Goal: Task Accomplishment & Management: Complete application form

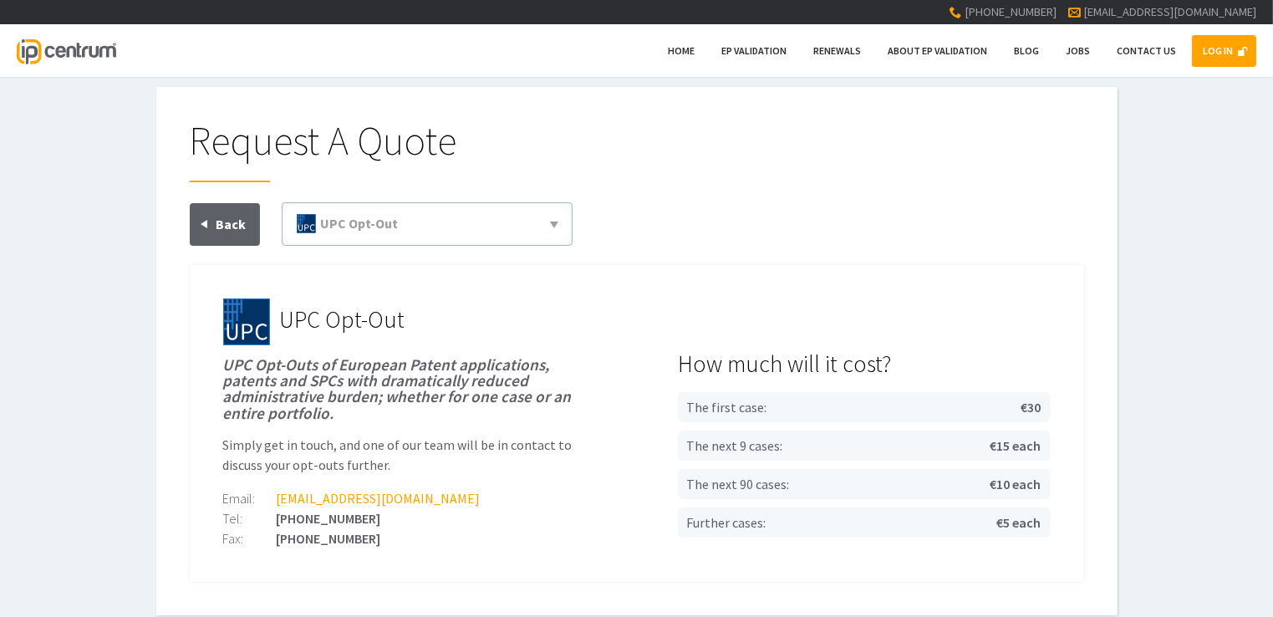
click at [1165, 314] on div "Request A Quote EP Validation & Unitary Effect 71(3) Claims Translations Unitar…" at bounding box center [636, 351] width 1273 height 528
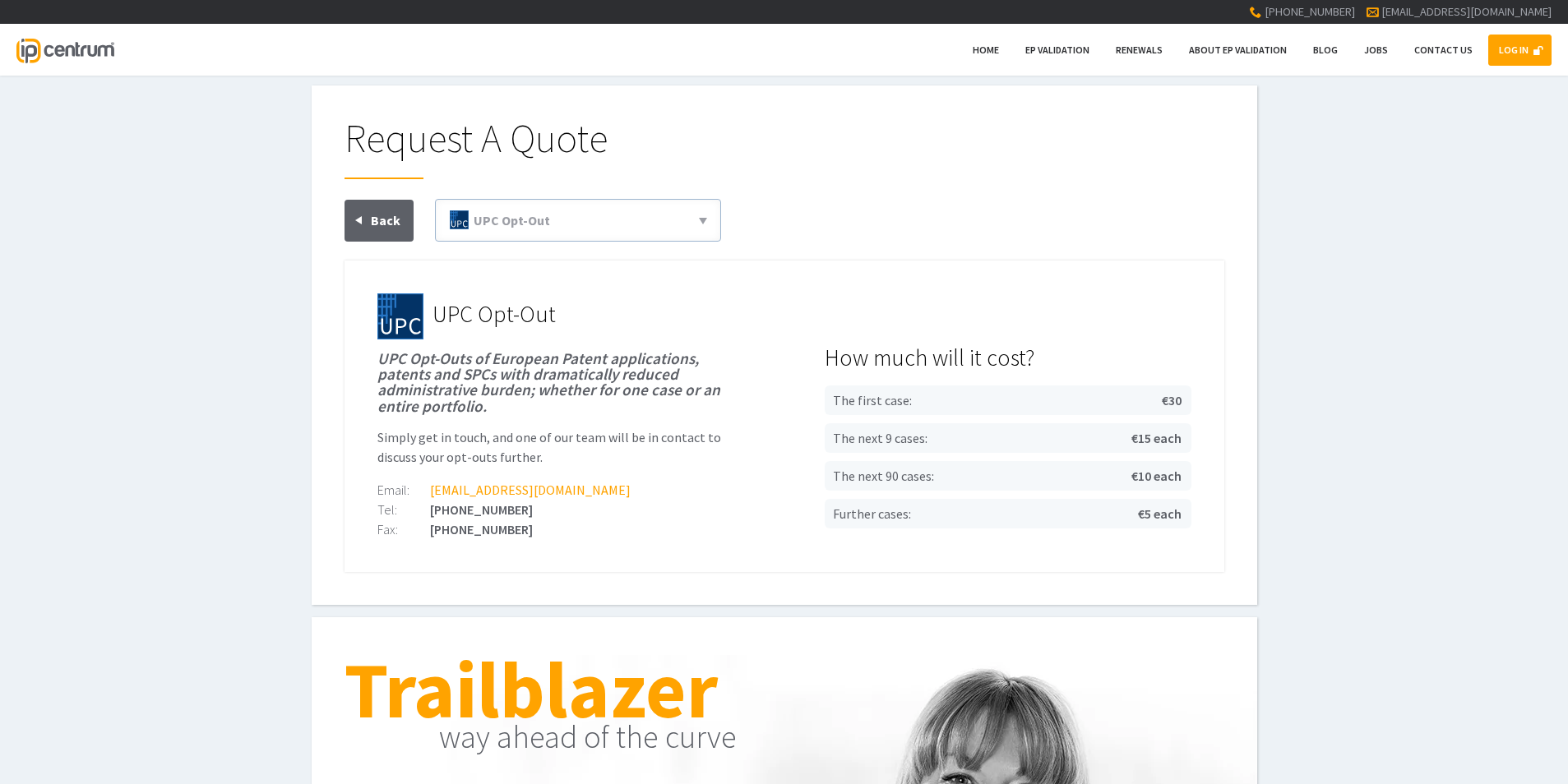
drag, startPoint x: 1500, startPoint y: 181, endPoint x: 1496, endPoint y: 170, distance: 11.7
click at [1251, 178] on div "Request A Quote EP Validation & Unitary Effect 71(3) Claims Translations Unitar…" at bounding box center [784, 345] width 1568 height 519
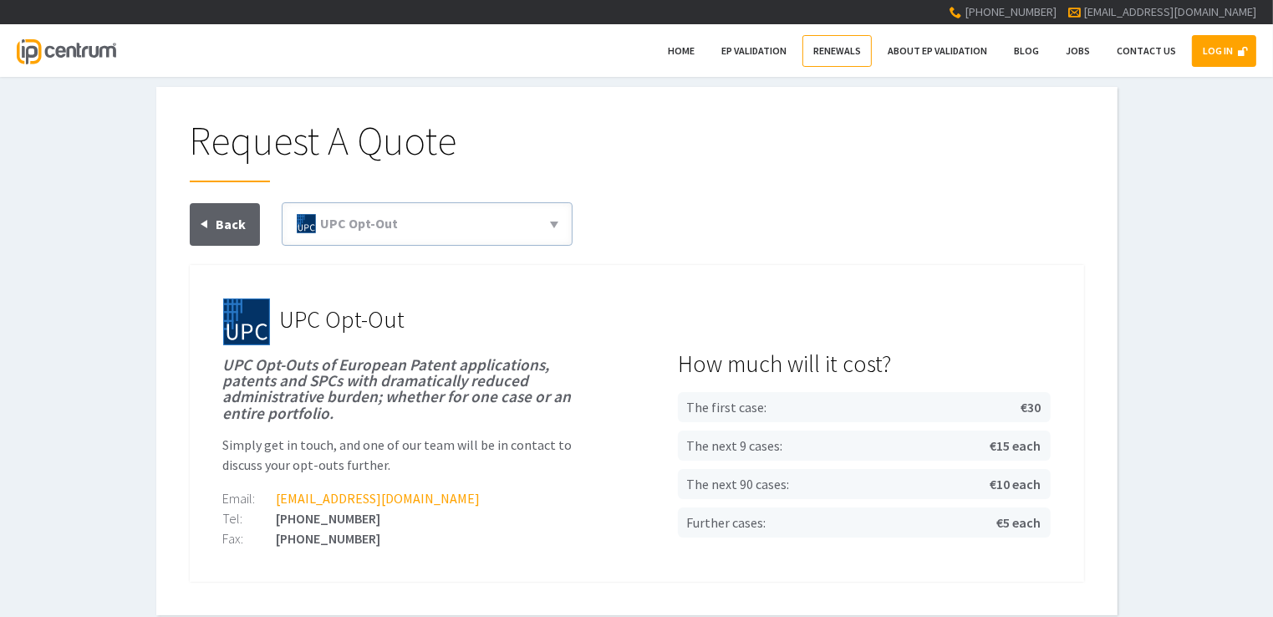
click at [830, 55] on span "Renewals" at bounding box center [837, 50] width 48 height 13
